Goal: Transaction & Acquisition: Purchase product/service

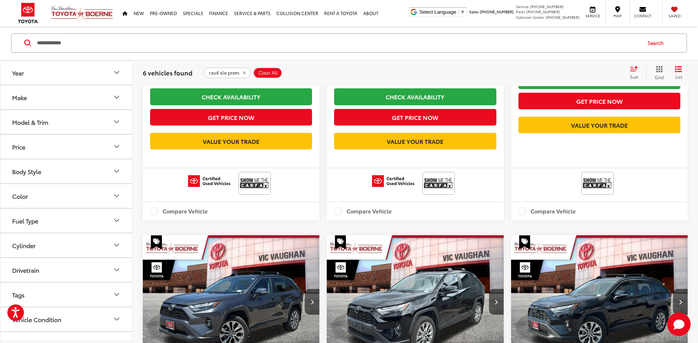
scroll to position [589, 0]
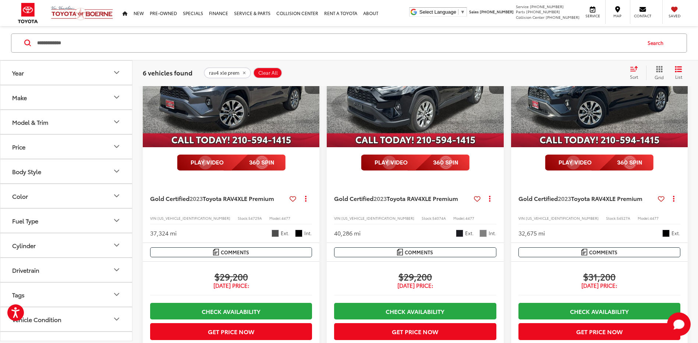
click at [576, 122] on img "2023 Toyota RAV4 XLE Premium 0" at bounding box center [600, 81] width 178 height 134
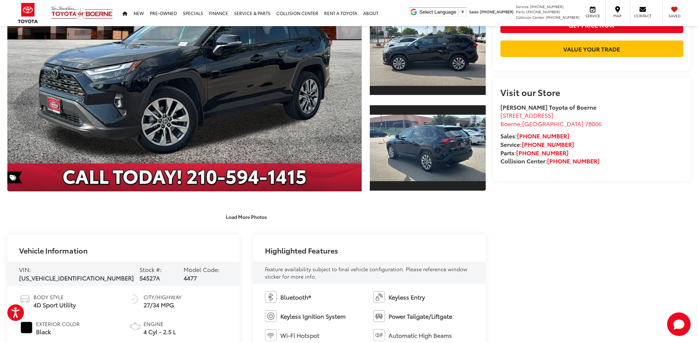
scroll to position [294, 0]
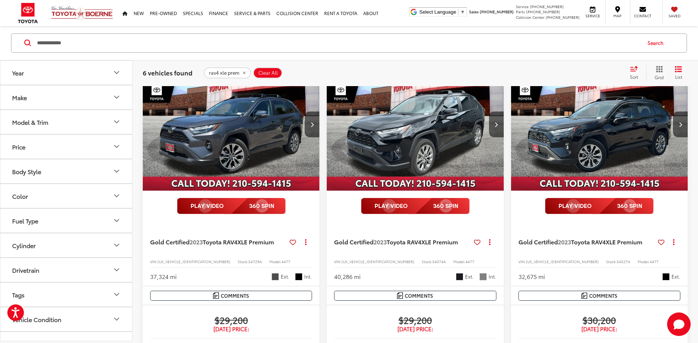
scroll to position [575, 0]
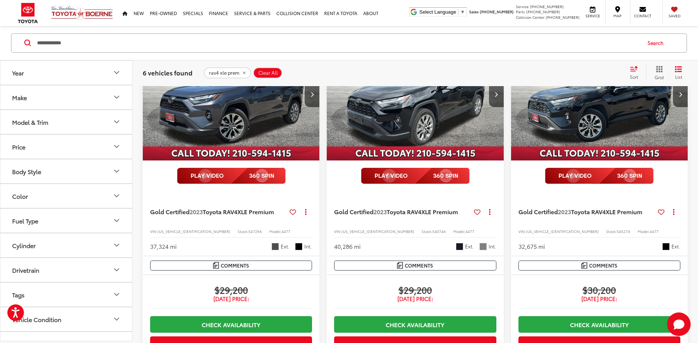
click at [195, 146] on img "2023 Toyota RAV4 XLE Premium 0" at bounding box center [231, 94] width 178 height 133
